Goal: Information Seeking & Learning: Find specific fact

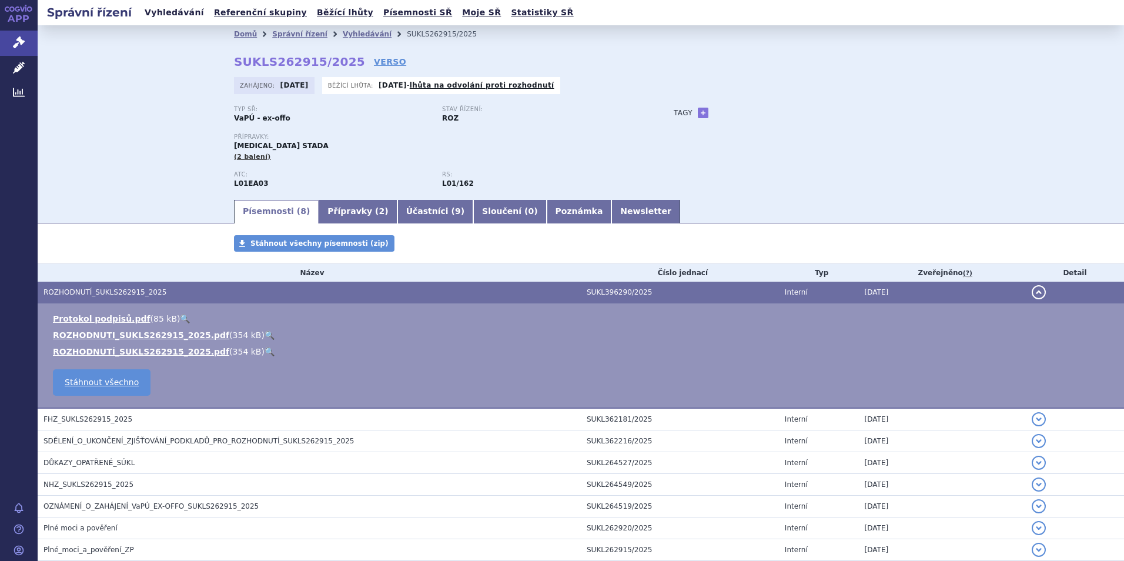
click at [170, 11] on link "Vyhledávání" at bounding box center [174, 13] width 66 height 16
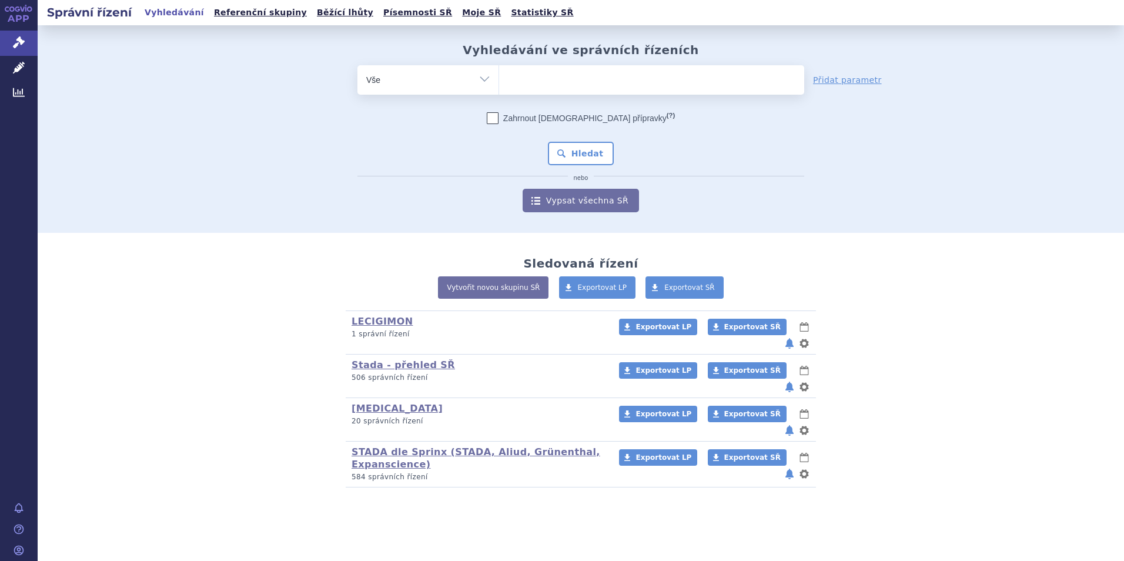
click at [565, 82] on ul at bounding box center [651, 77] width 305 height 25
click at [499, 82] on select at bounding box center [498, 79] width 1 height 29
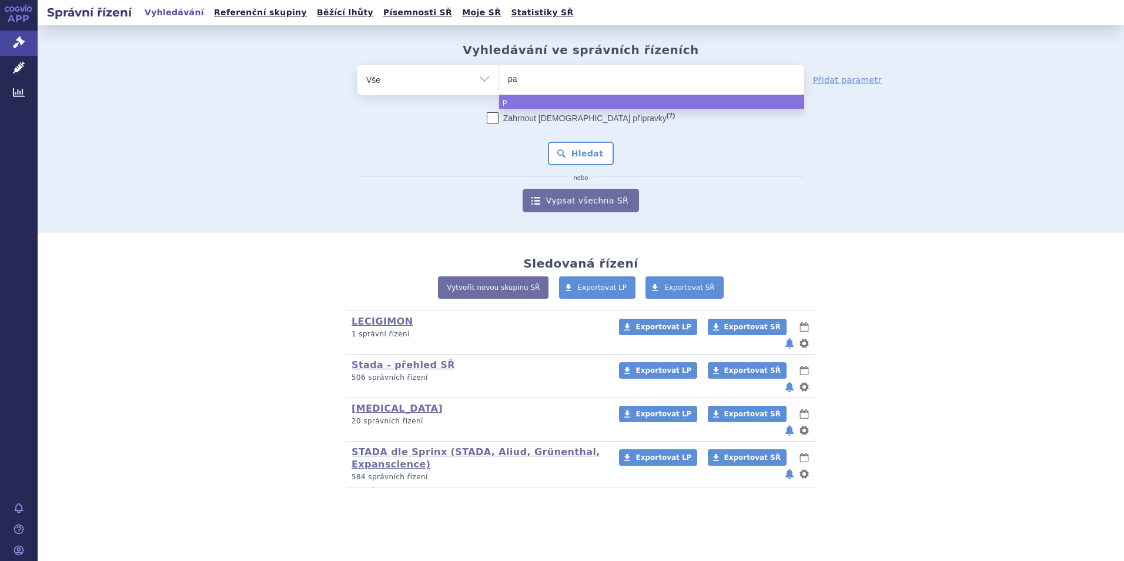
type input "paz"
type input "pazo"
type input "pazop"
type input "pazopan"
type input "pazopani"
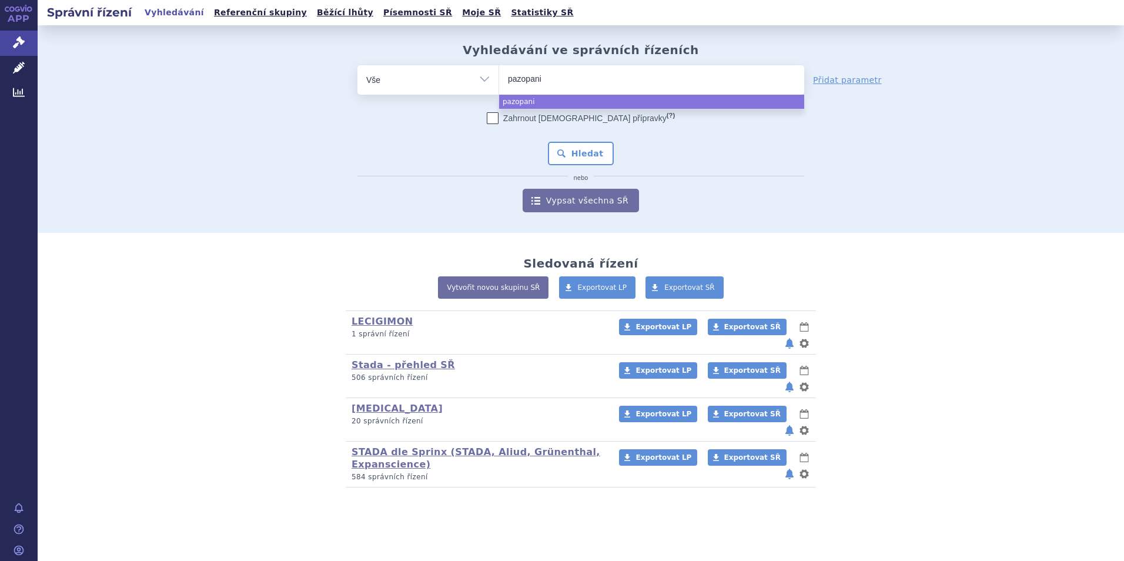
type input "[MEDICAL_DATA]"
select select "[MEDICAL_DATA]"
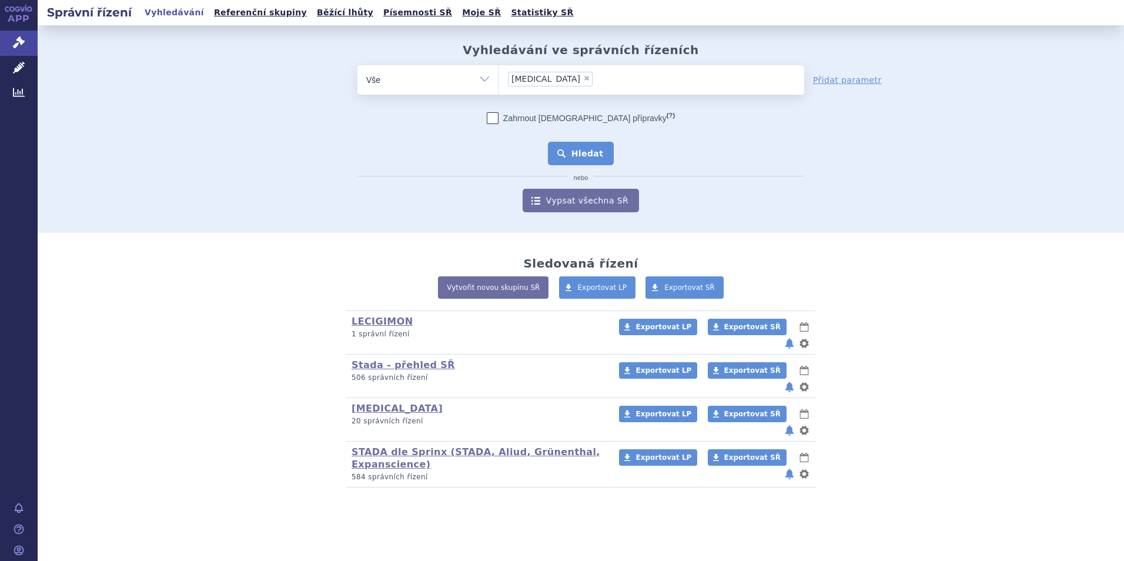
click at [585, 154] on button "Hledat" at bounding box center [581, 154] width 66 height 24
